Goal: Check status: Check status

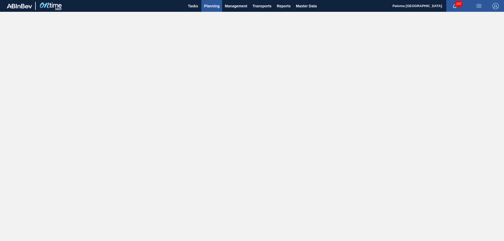
click at [210, 11] on button "Planning" at bounding box center [211, 6] width 21 height 12
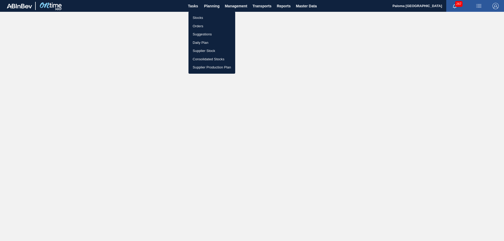
click at [200, 18] on li "Stocks" at bounding box center [211, 18] width 47 height 8
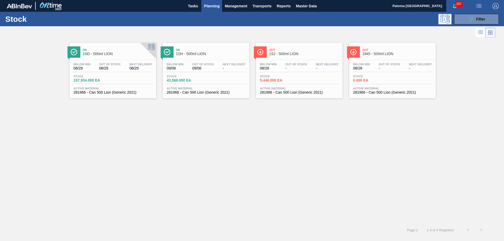
click at [371, 77] on span "Stock" at bounding box center [371, 76] width 37 height 3
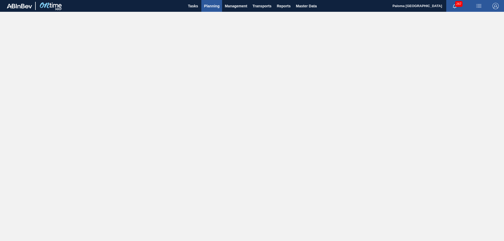
click at [205, 6] on span "Planning" at bounding box center [211, 6] width 15 height 6
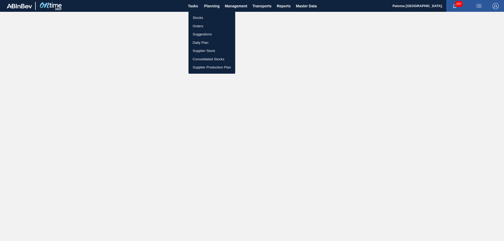
click at [195, 18] on li "Stocks" at bounding box center [211, 18] width 47 height 8
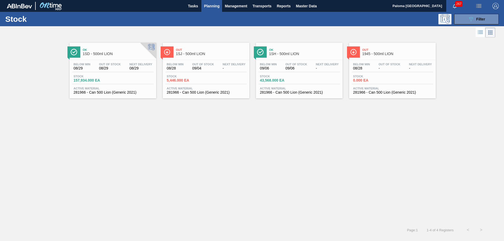
click at [393, 78] on div "Stock 0.000 EA" at bounding box center [391, 79] width 81 height 9
